Goal: Task Accomplishment & Management: Manage account settings

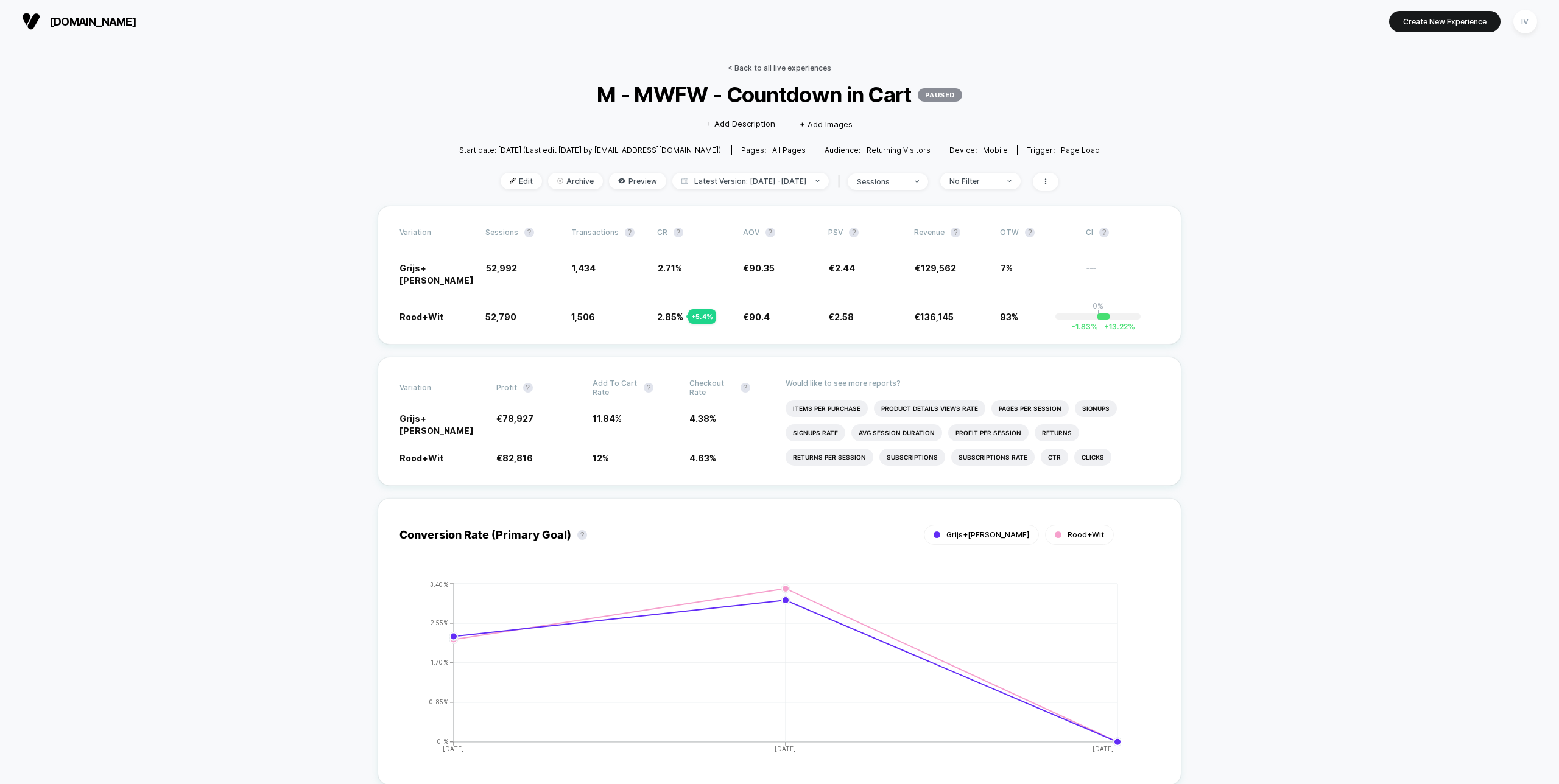
click at [760, 67] on link "< Back to all live experiences" at bounding box center [779, 68] width 103 height 9
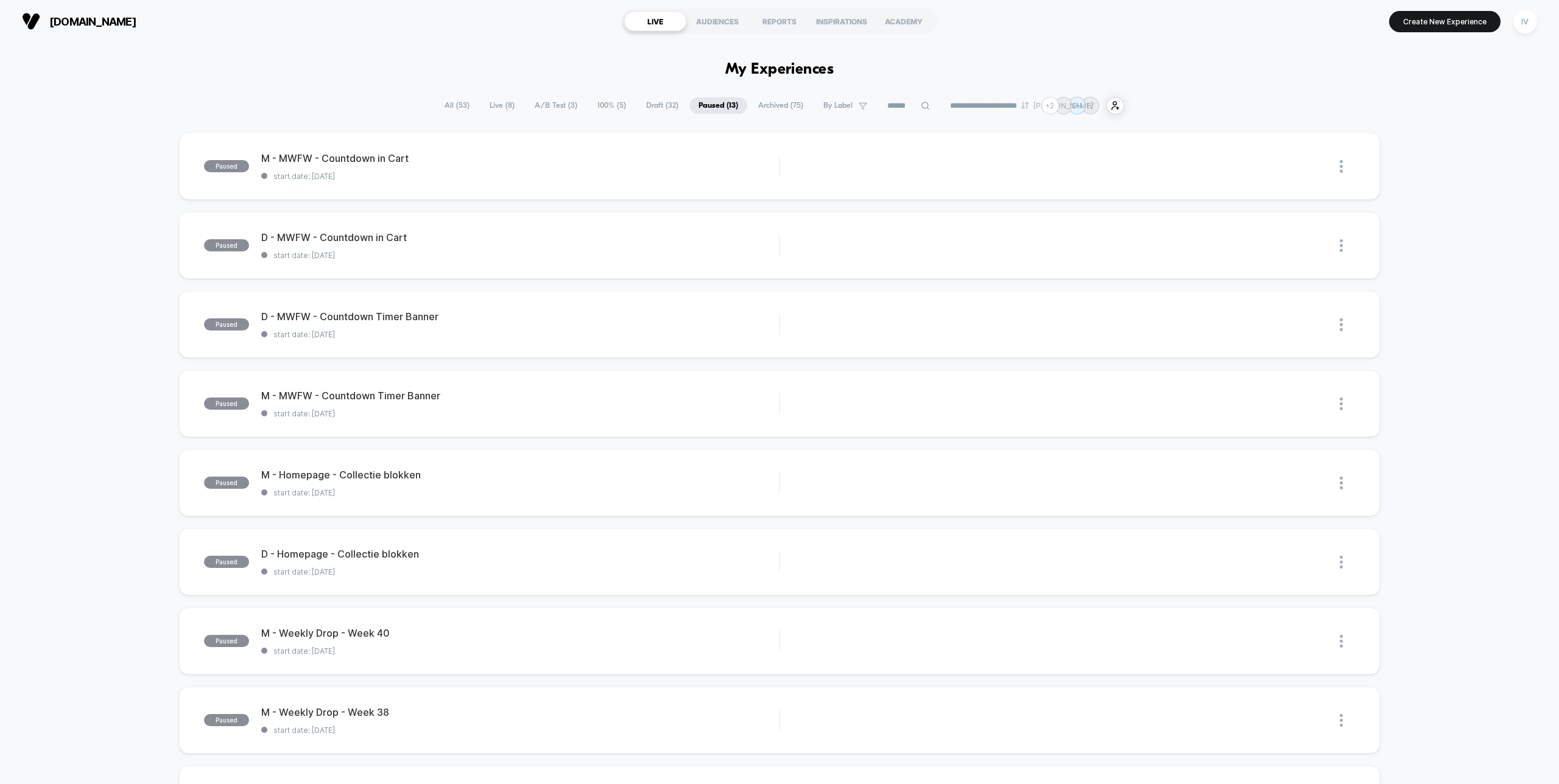
click at [649, 109] on span "Draft ( 32 )" at bounding box center [662, 105] width 50 height 17
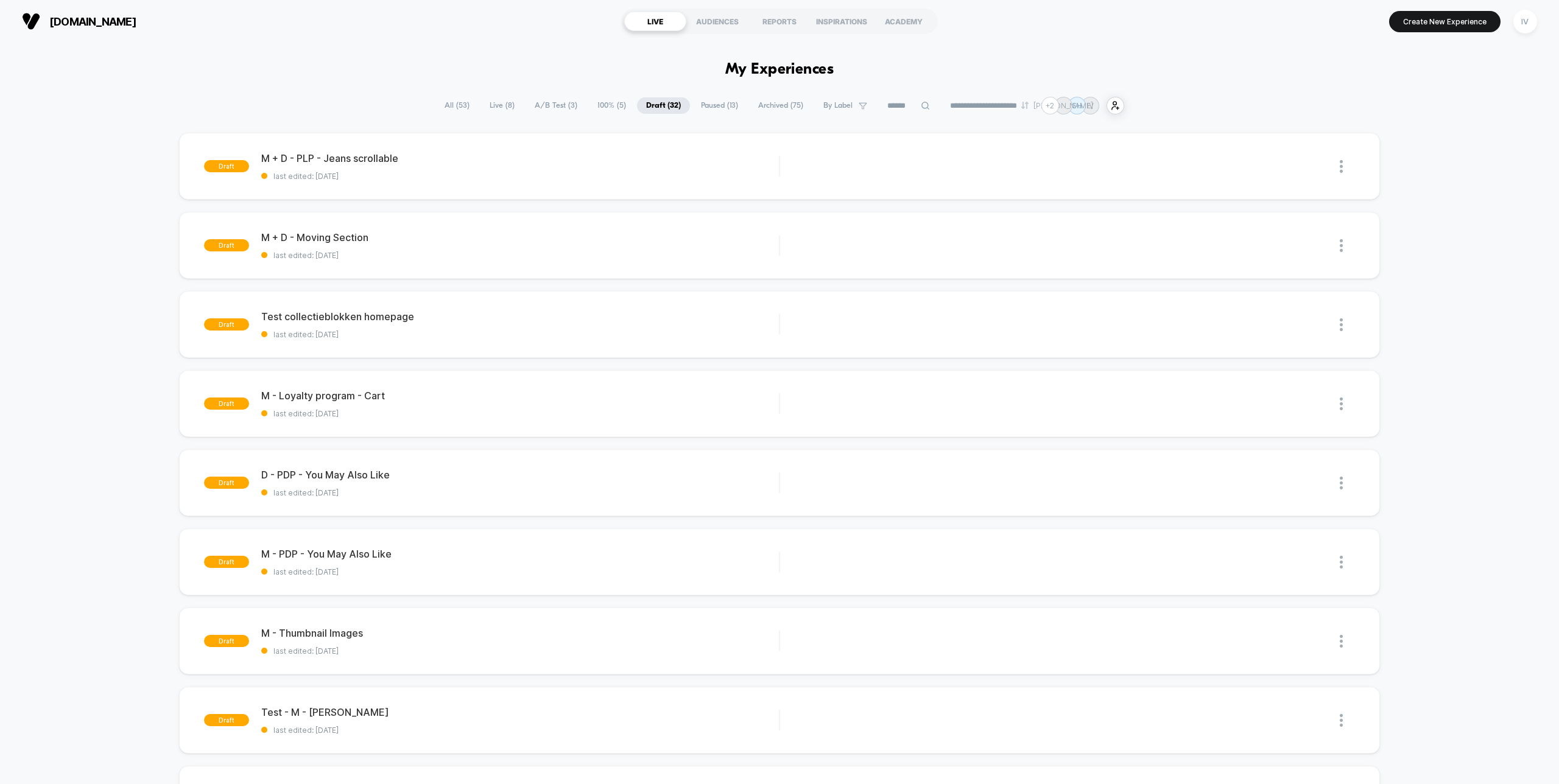
click at [603, 107] on span "100% ( 5 )" at bounding box center [611, 105] width 47 height 17
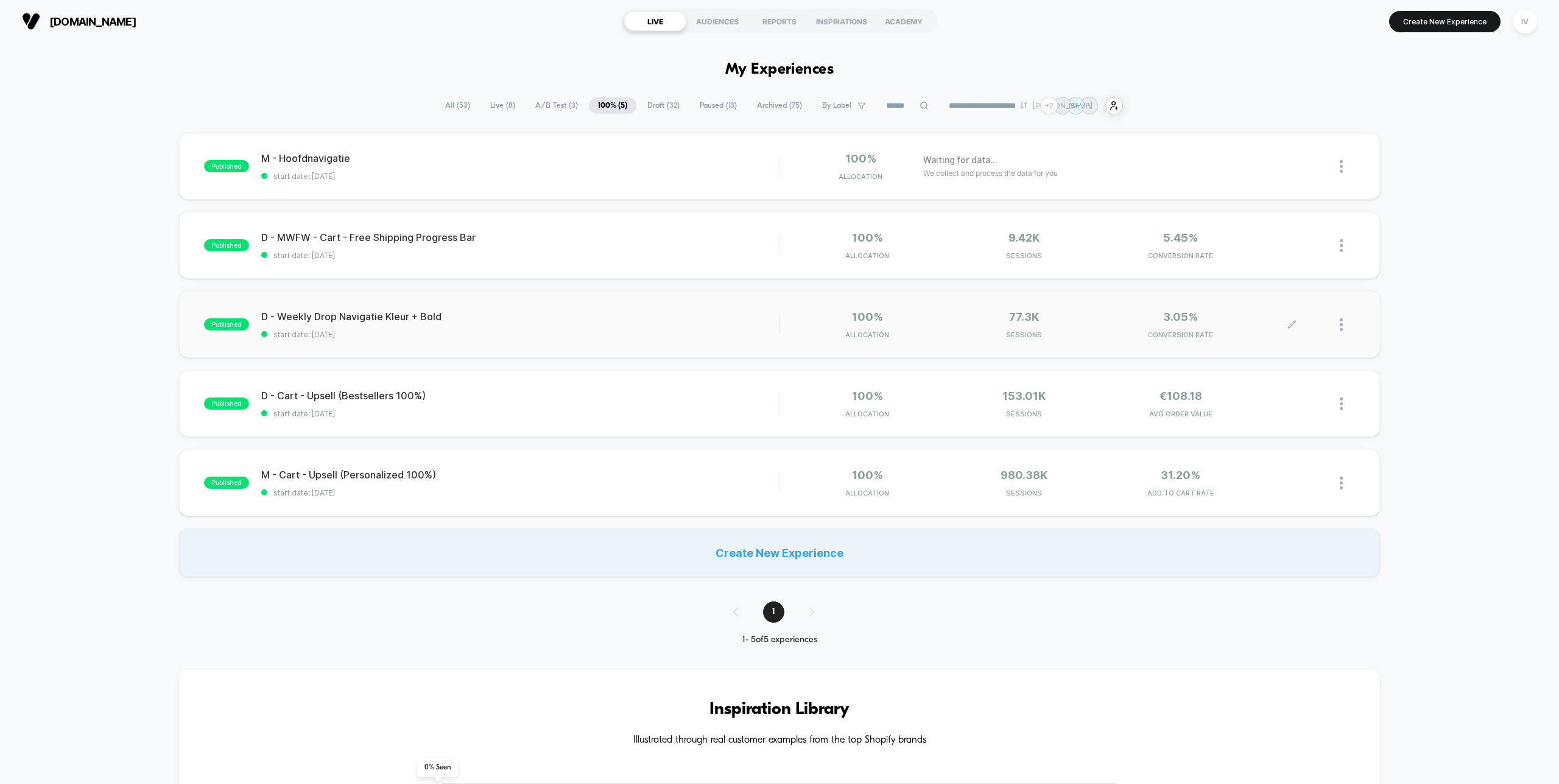
click at [1341, 325] on img at bounding box center [1341, 324] width 3 height 13
click at [1271, 311] on div "Pause" at bounding box center [1278, 311] width 109 height 27
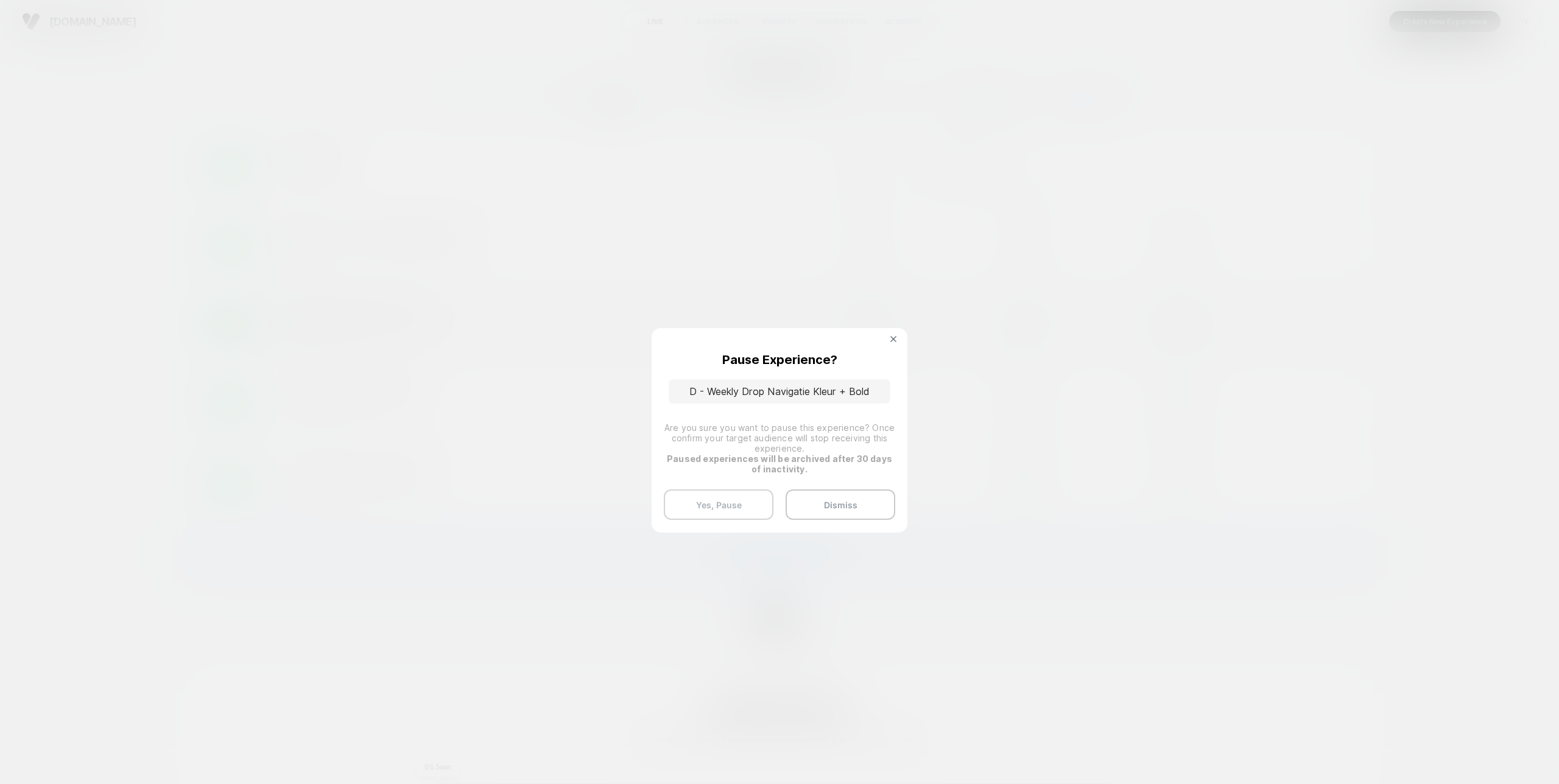
click at [740, 513] on button "Yes, Pause" at bounding box center [718, 505] width 109 height 30
